Goal: Contribute content

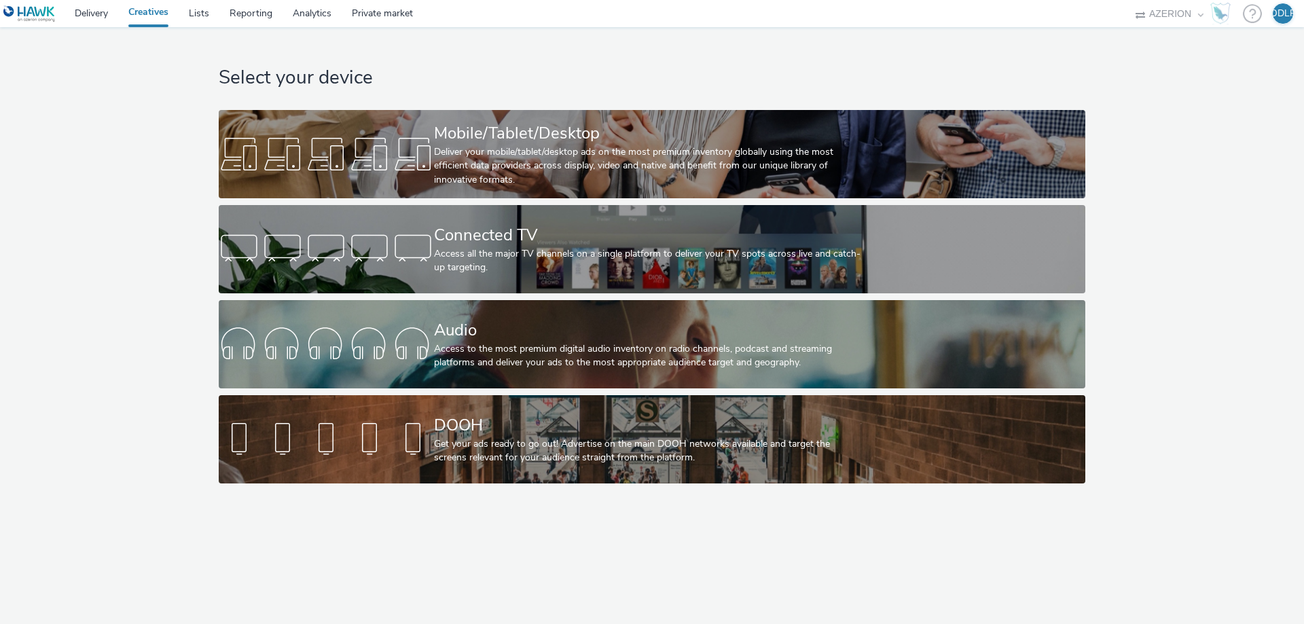
click at [135, 17] on link "Creatives" at bounding box center [148, 13] width 60 height 27
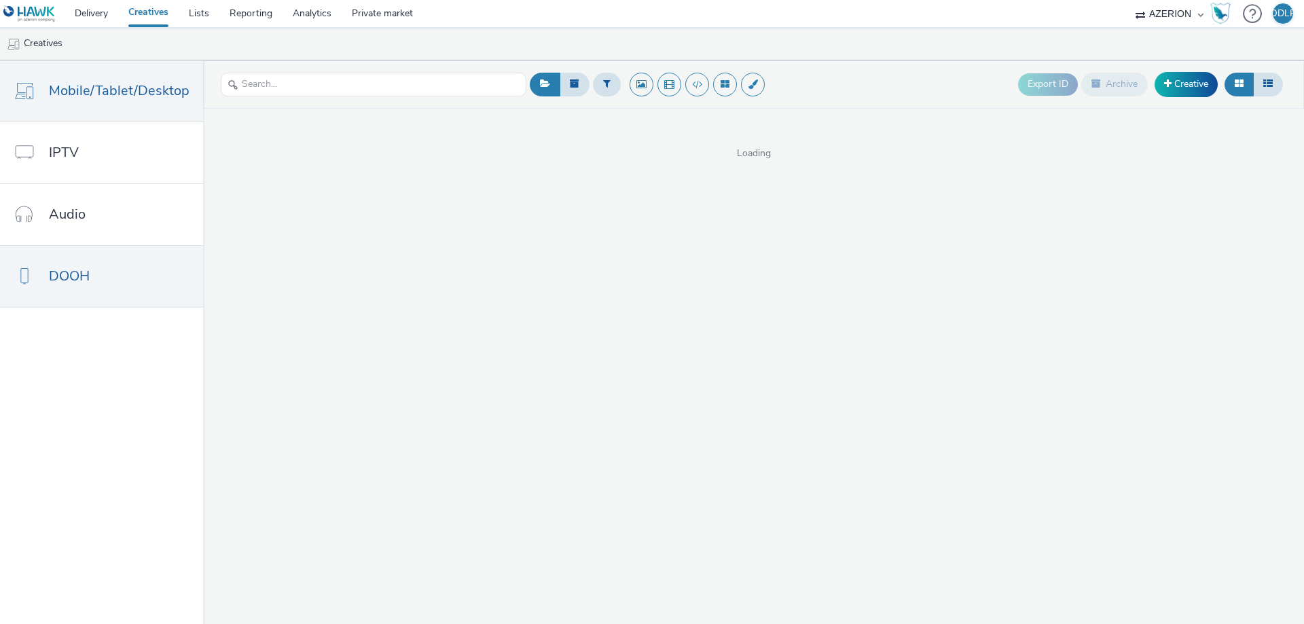
click at [94, 269] on link "DOOH" at bounding box center [101, 276] width 203 height 61
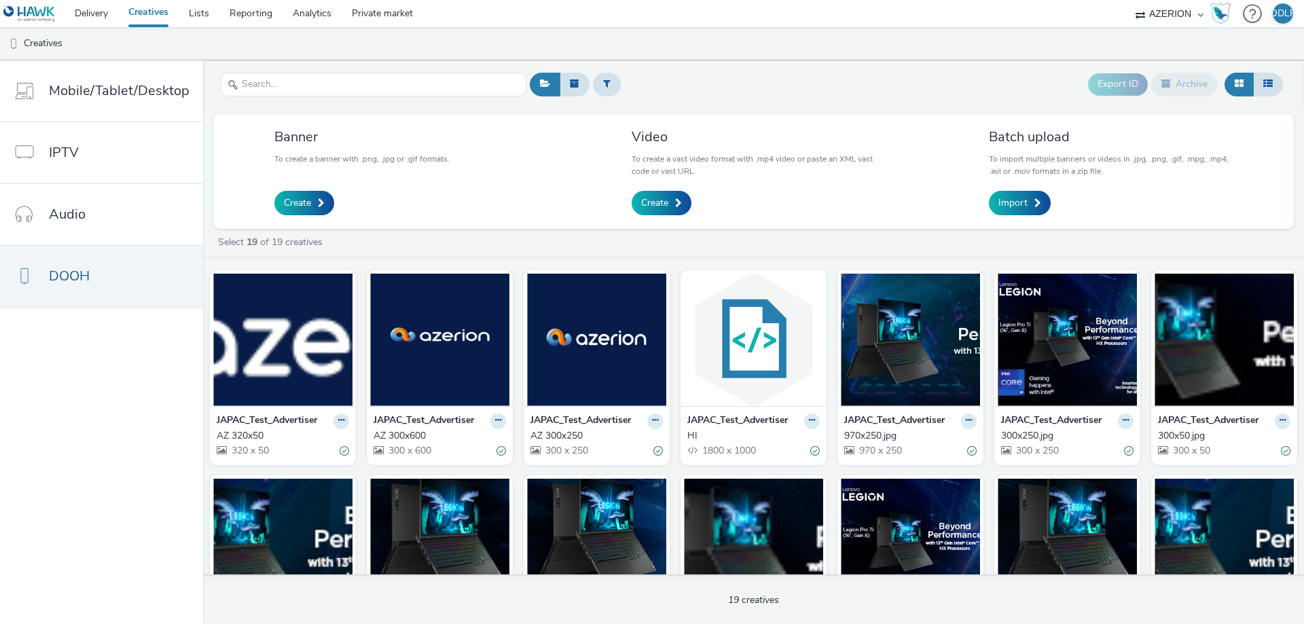
click at [1199, 14] on div "AZERION" at bounding box center [1169, 13] width 81 height 27
click at [1182, 13] on select "AZERION" at bounding box center [1169, 13] width 81 height 27
click at [1226, 32] on ul "Creatives" at bounding box center [652, 43] width 1304 height 33
click at [307, 198] on span "Create" at bounding box center [297, 203] width 27 height 14
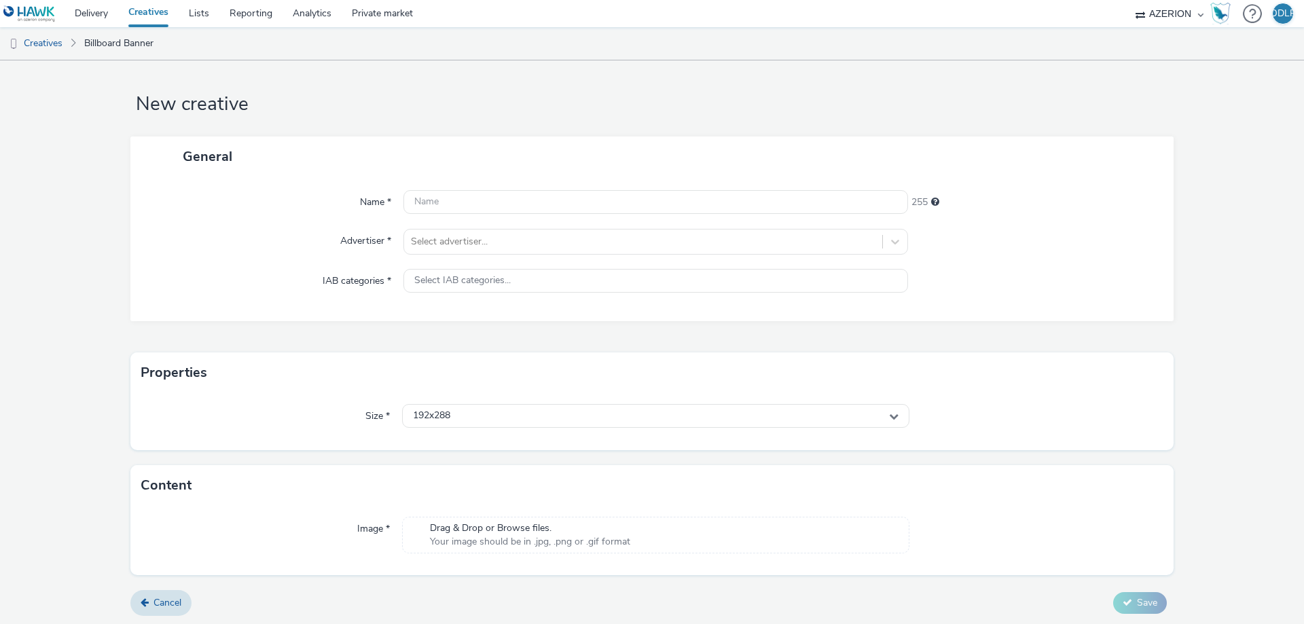
scroll to position [9, 0]
click at [50, 42] on link "Creatives" at bounding box center [34, 43] width 69 height 33
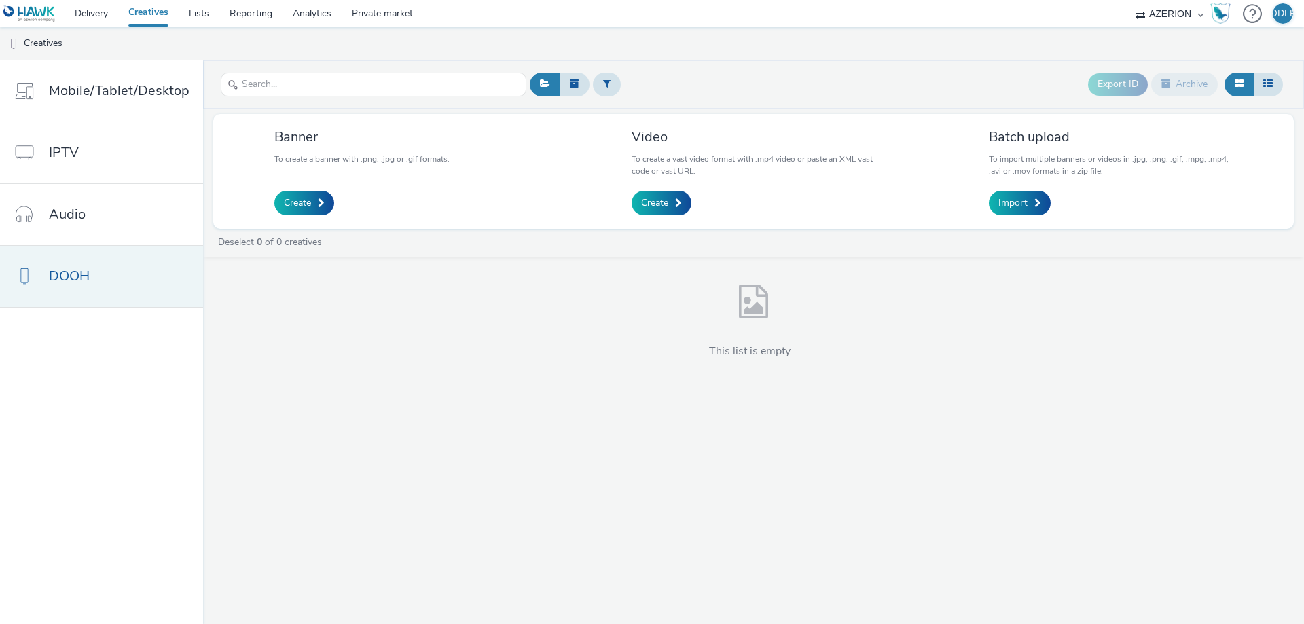
click at [99, 266] on link "DOOH" at bounding box center [101, 276] width 203 height 61
click at [308, 196] on span "Create" at bounding box center [297, 203] width 27 height 14
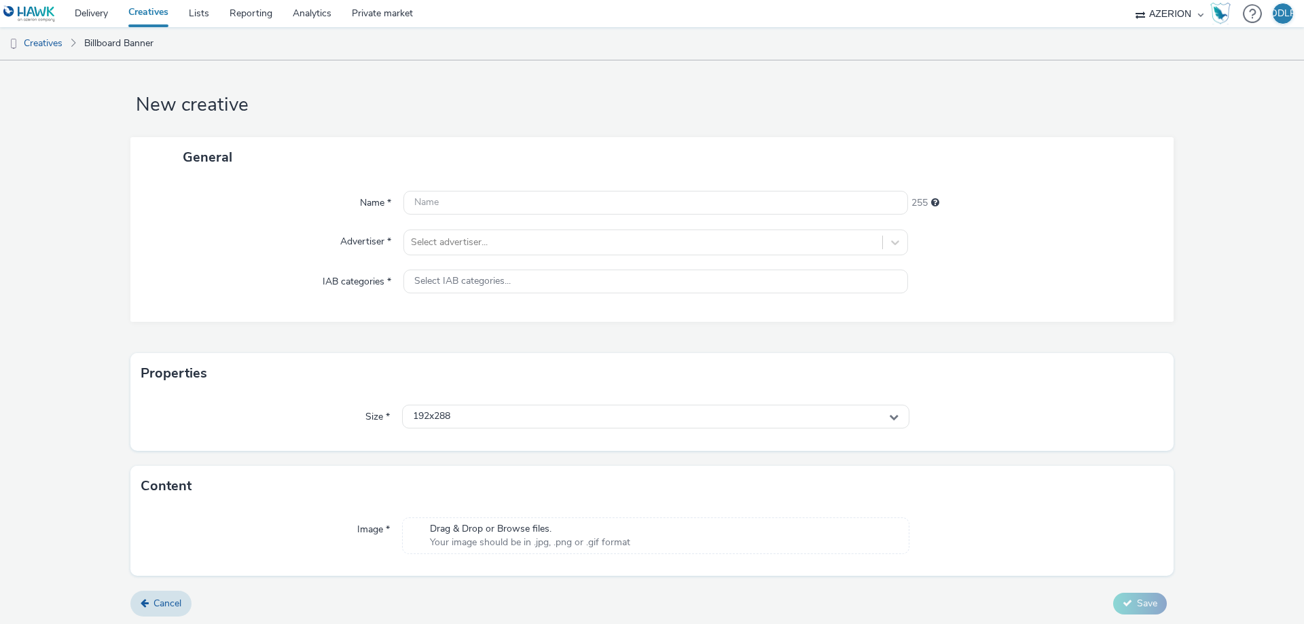
scroll to position [9, 0]
click at [534, 418] on div "192x288" at bounding box center [655, 414] width 507 height 24
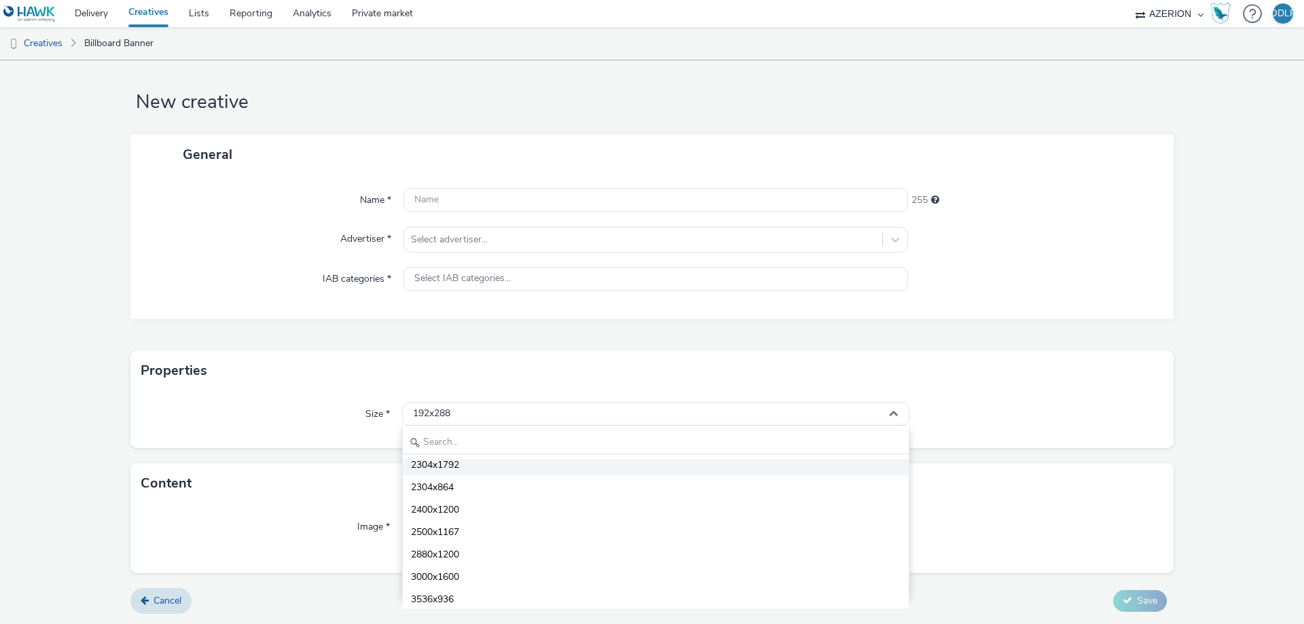
scroll to position [4848, 0]
